Goal: Contribute content: Add original content to the website for others to see

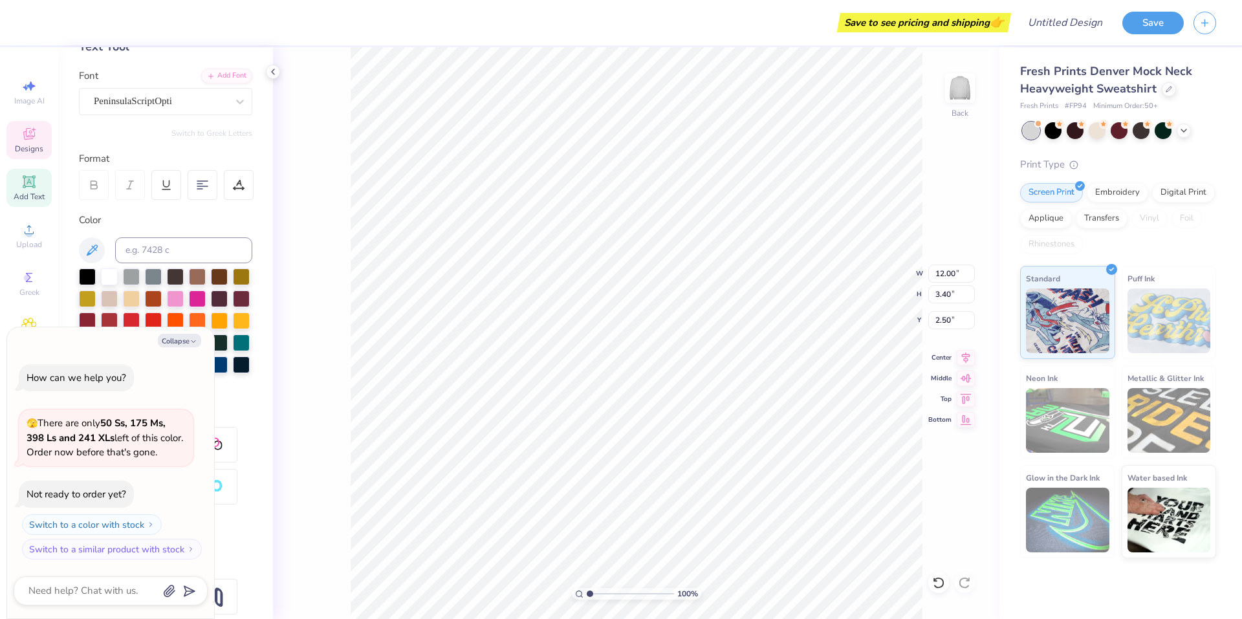
scroll to position [81, 0]
click at [196, 342] on icon "button" at bounding box center [194, 342] width 8 height 8
type textarea "x"
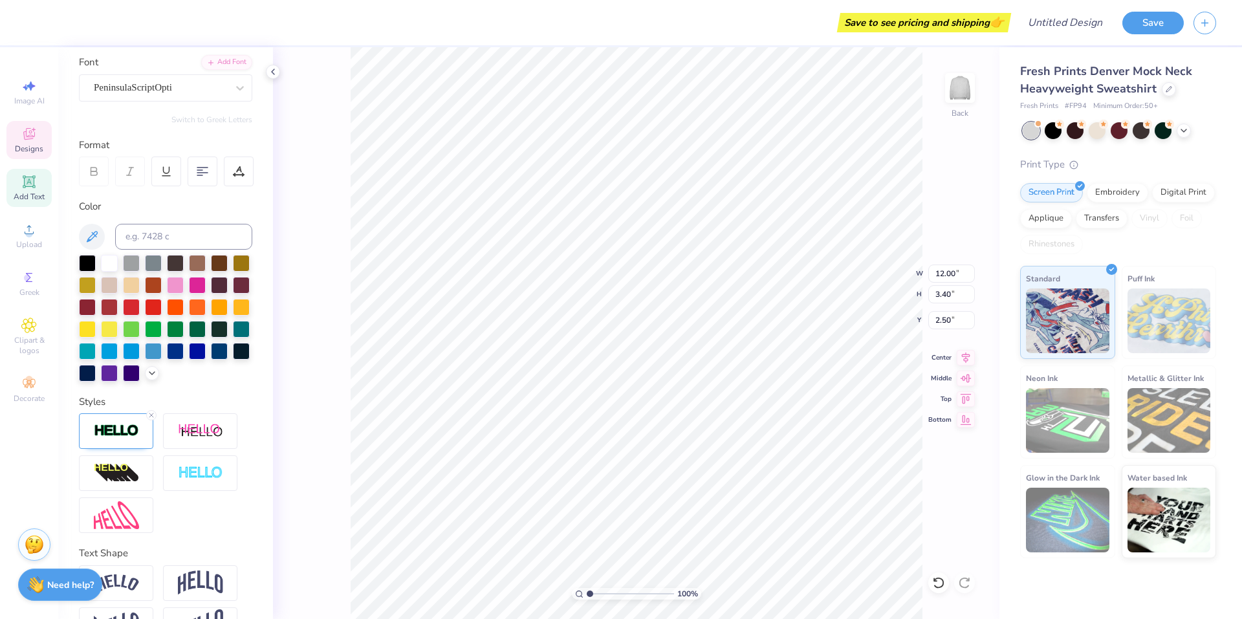
scroll to position [0, 0]
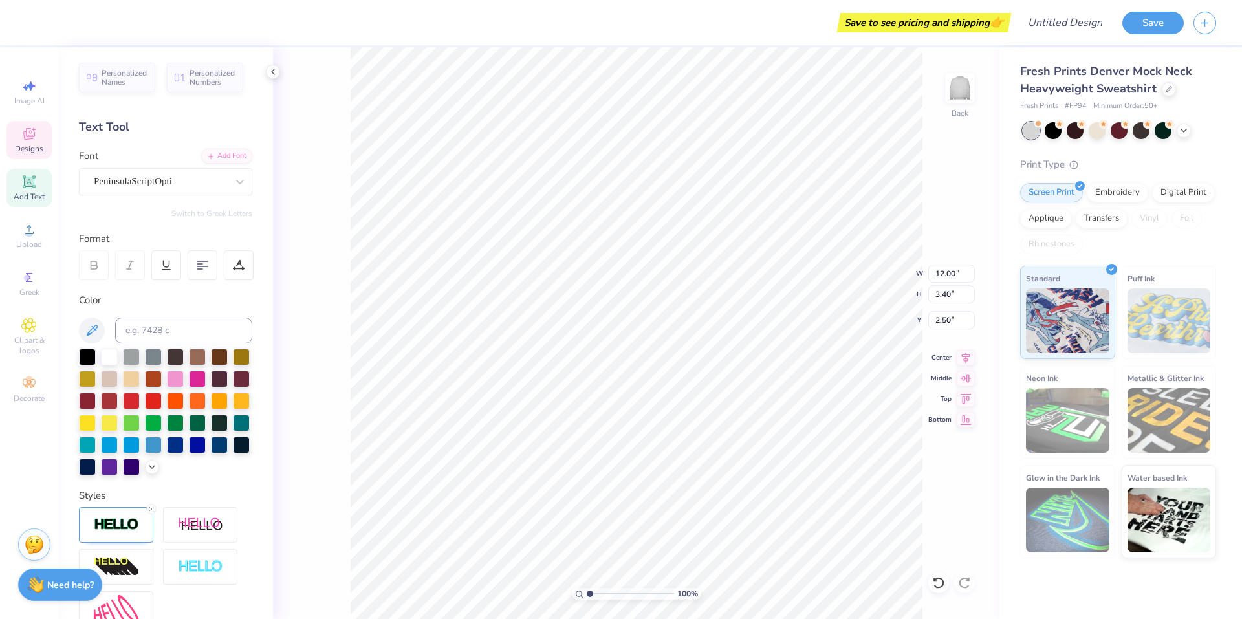
click at [38, 193] on span "Add Text" at bounding box center [29, 196] width 31 height 10
type input "5.84"
type input "1.69"
type input "9.15"
click at [27, 144] on span "Designs" at bounding box center [29, 149] width 28 height 10
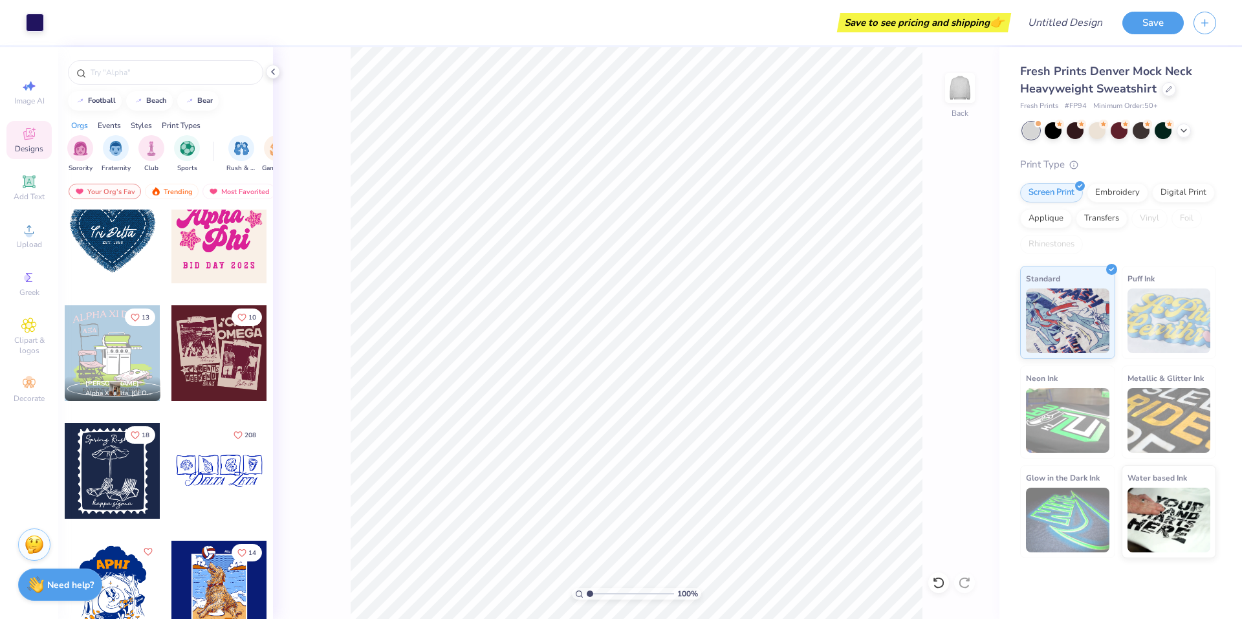
scroll to position [1975, 0]
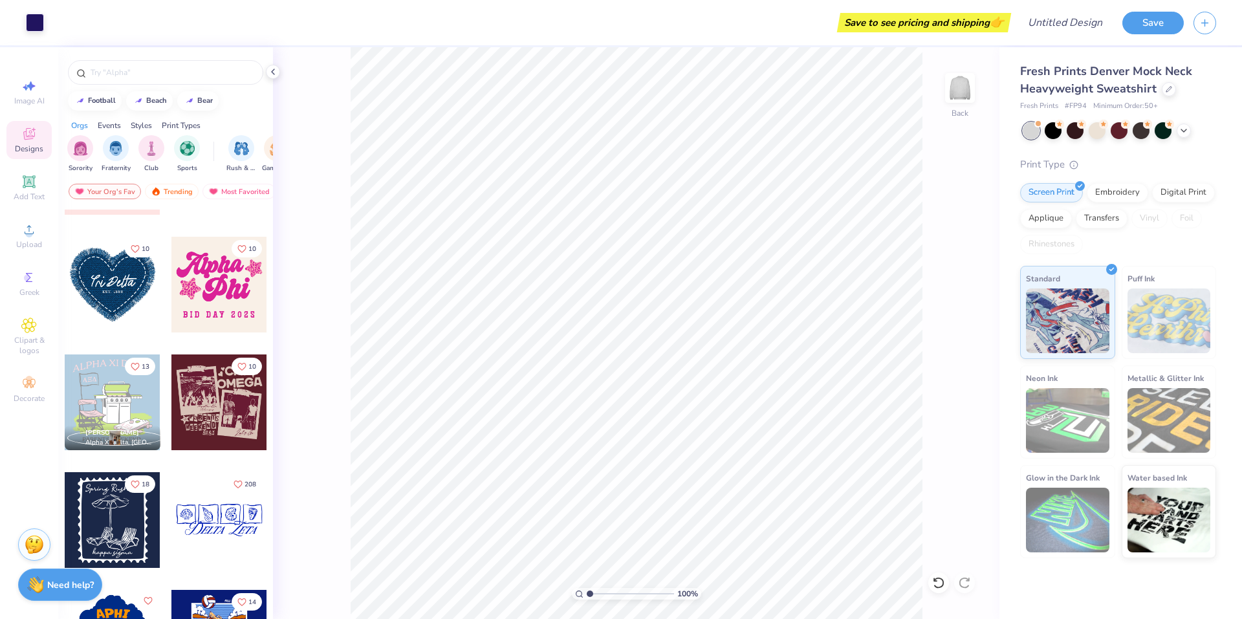
click at [111, 302] on div at bounding box center [113, 285] width 96 height 96
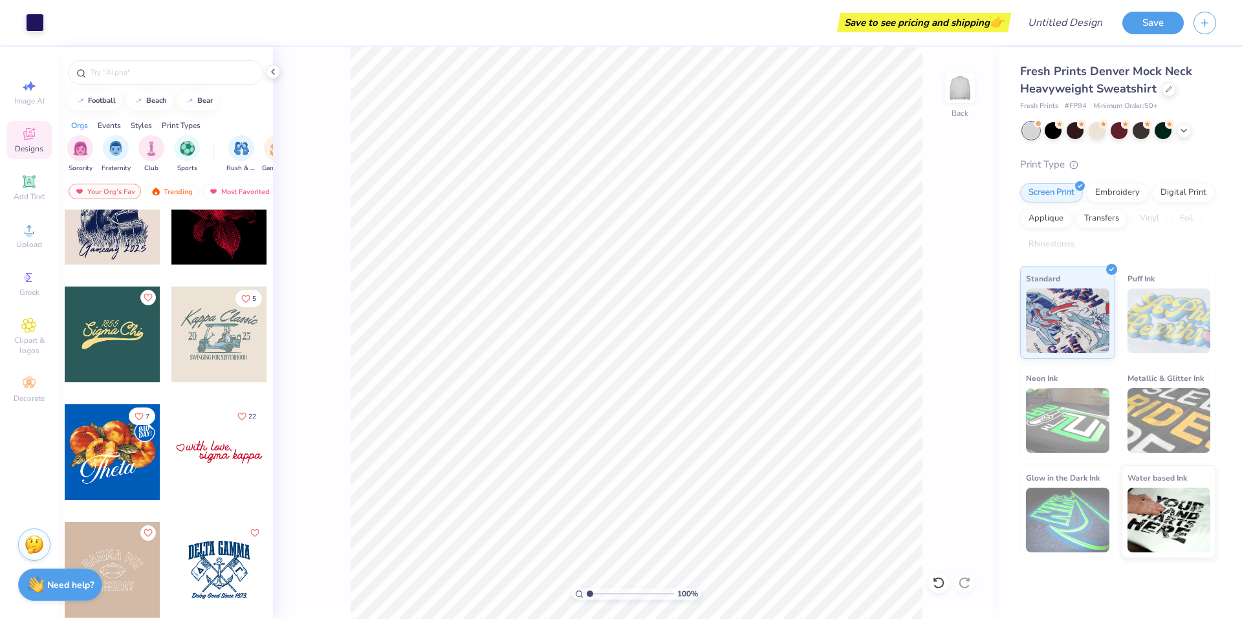
scroll to position [1450, 0]
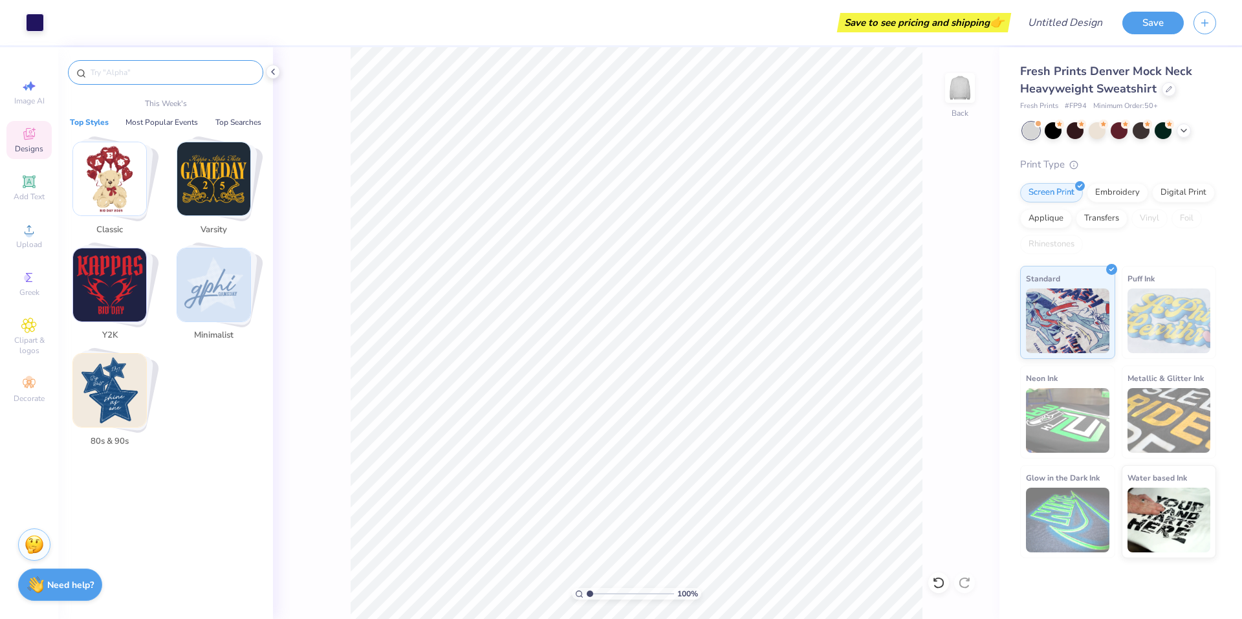
click at [126, 74] on input "text" at bounding box center [172, 72] width 166 height 13
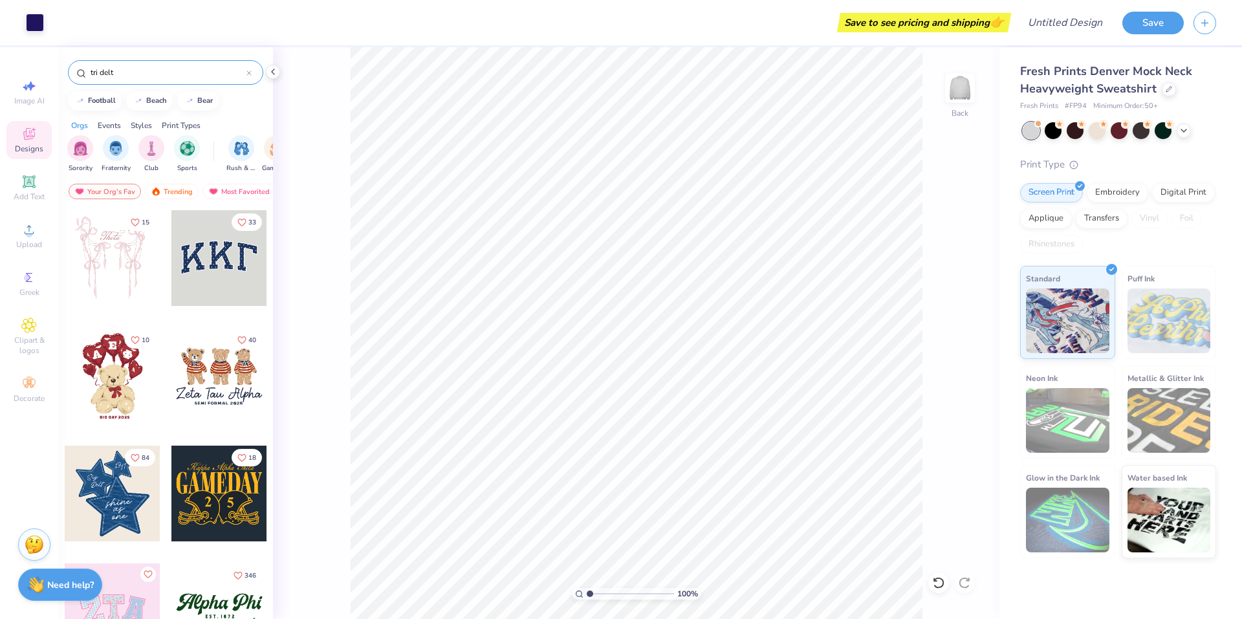
type input "tri delta"
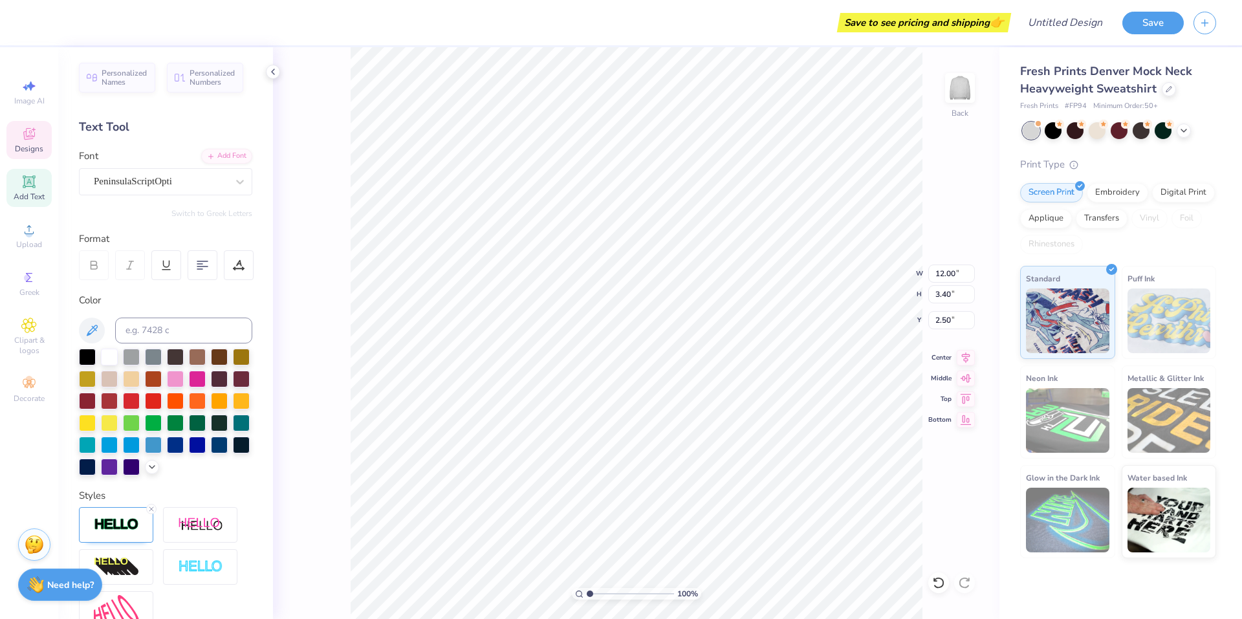
scroll to position [11, 2]
type textarea "G"
type textarea "Tri Delta"
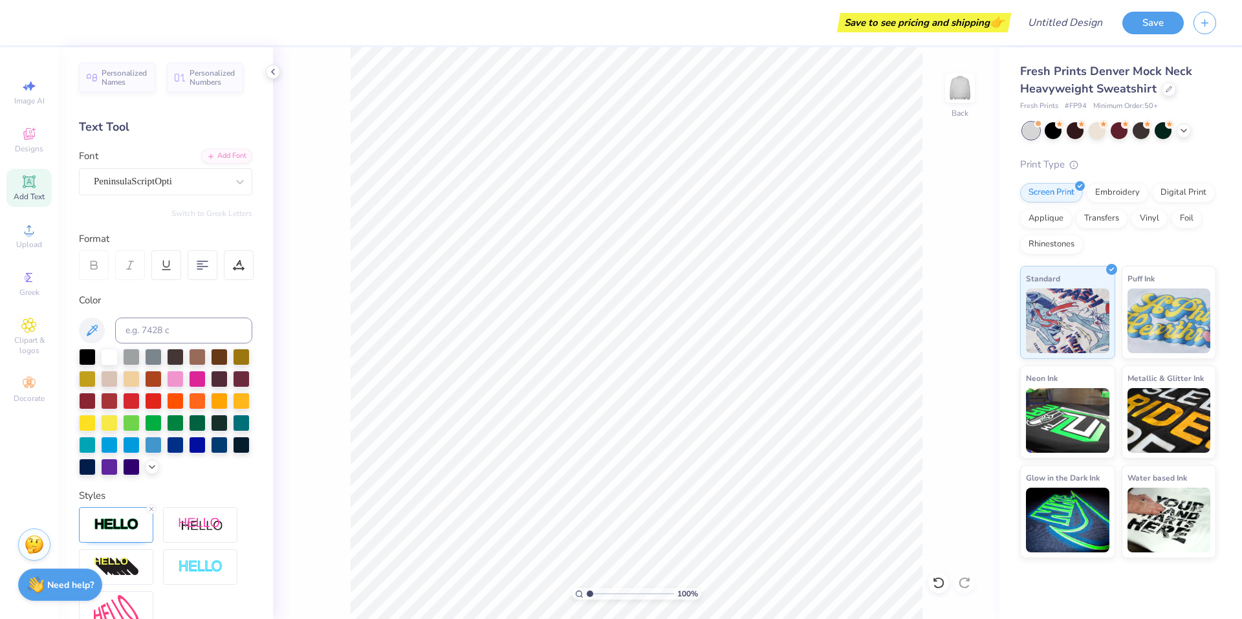
click at [323, 304] on div "100 % Back" at bounding box center [636, 333] width 726 height 572
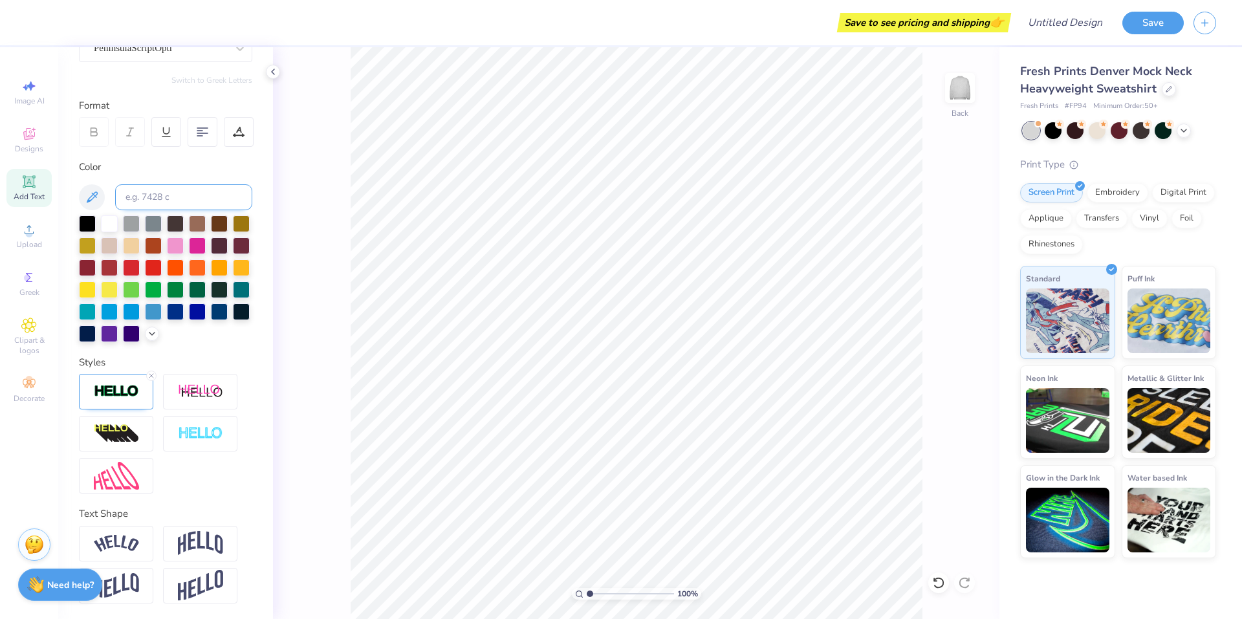
scroll to position [0, 0]
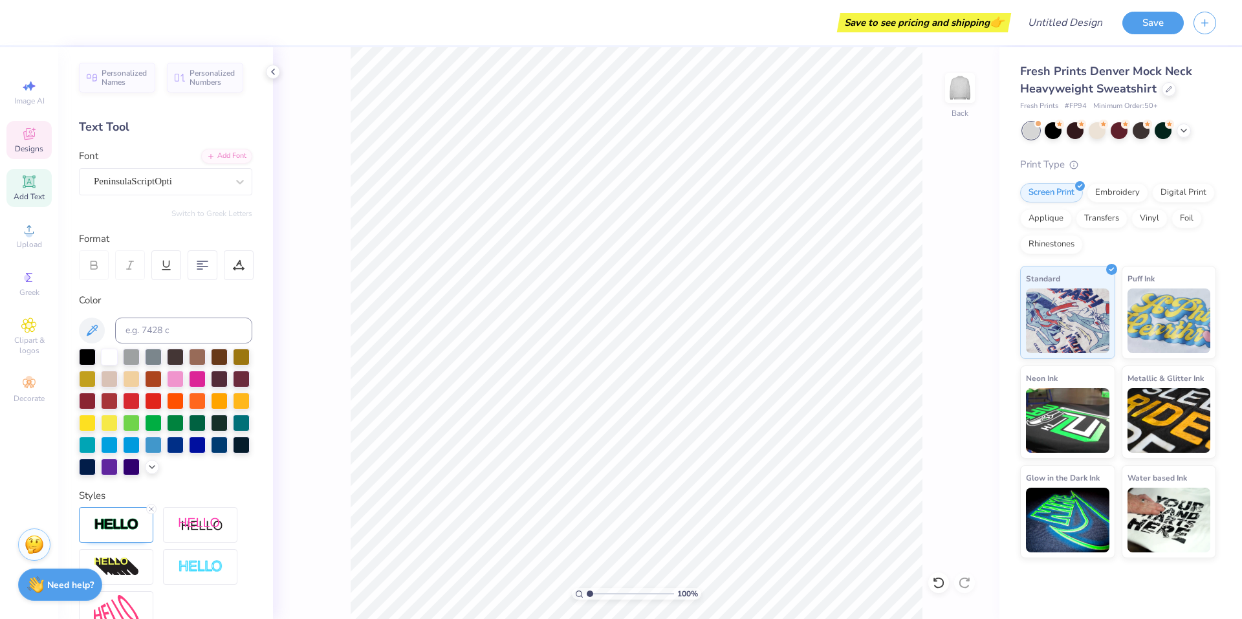
click at [38, 137] on div "Designs" at bounding box center [28, 140] width 45 height 38
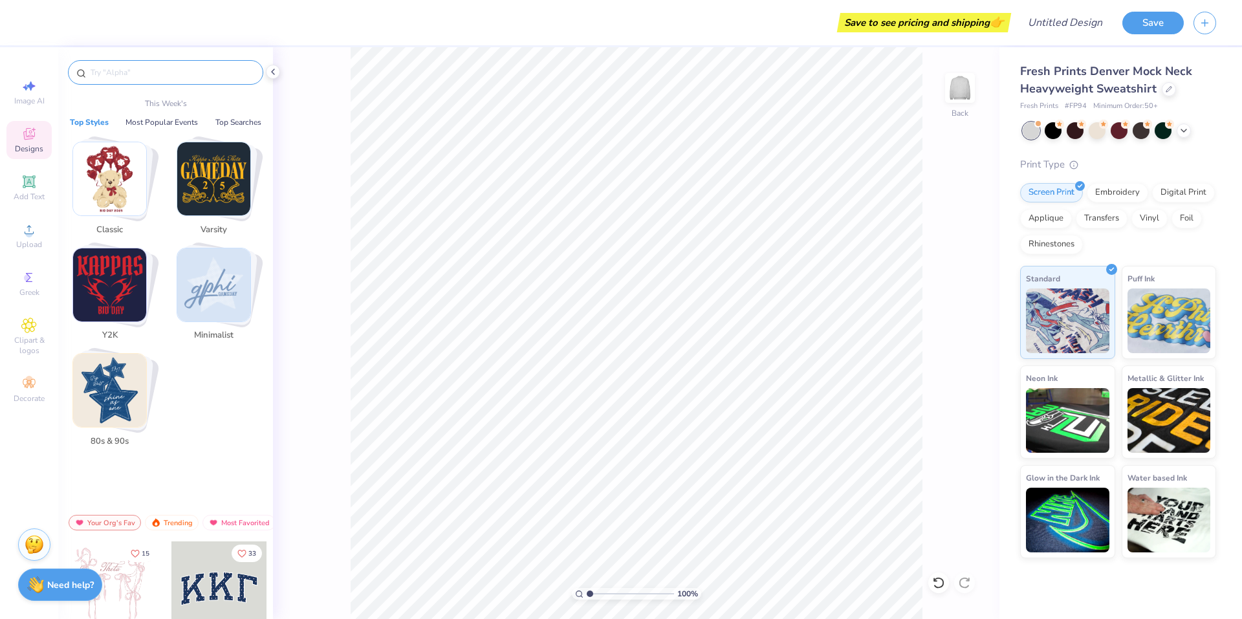
click at [119, 67] on input "text" at bounding box center [172, 72] width 166 height 13
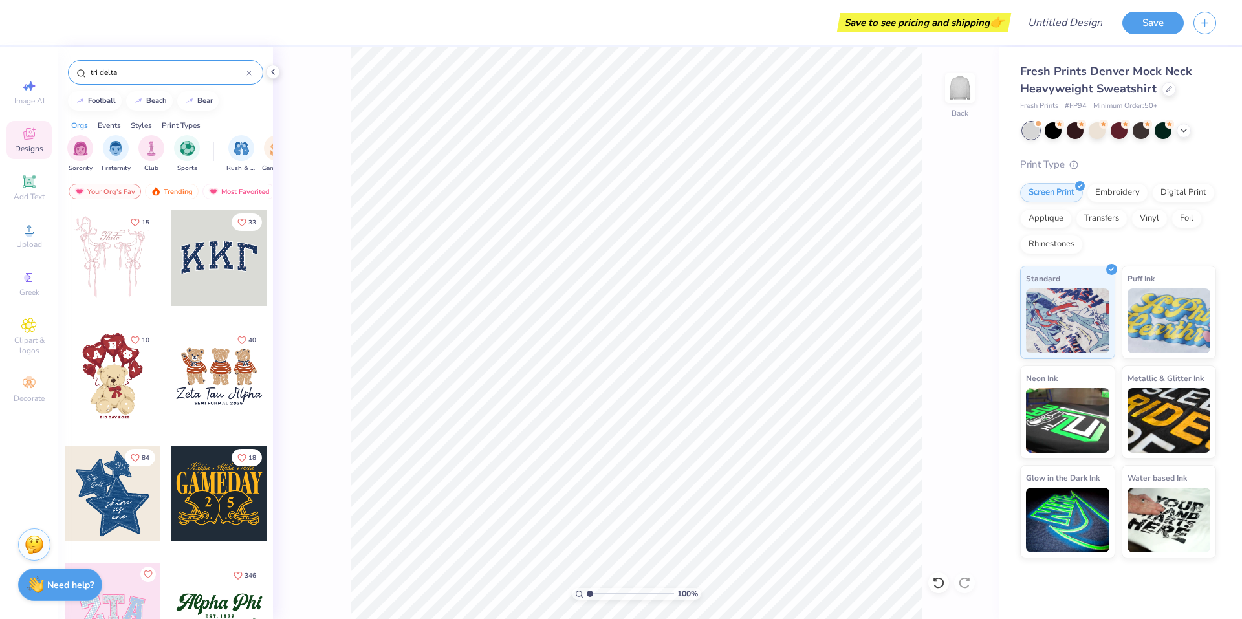
type input "tri delta"
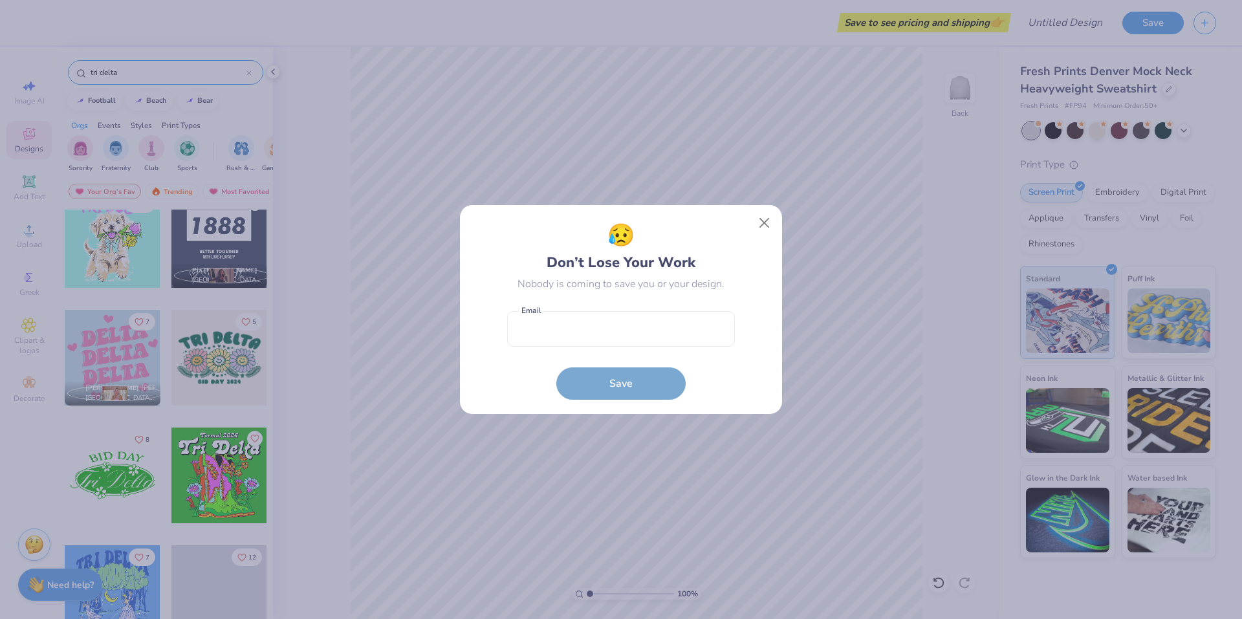
scroll to position [9791, 0]
click at [759, 223] on button "Close" at bounding box center [764, 223] width 25 height 25
